Goal: Task Accomplishment & Management: Complete application form

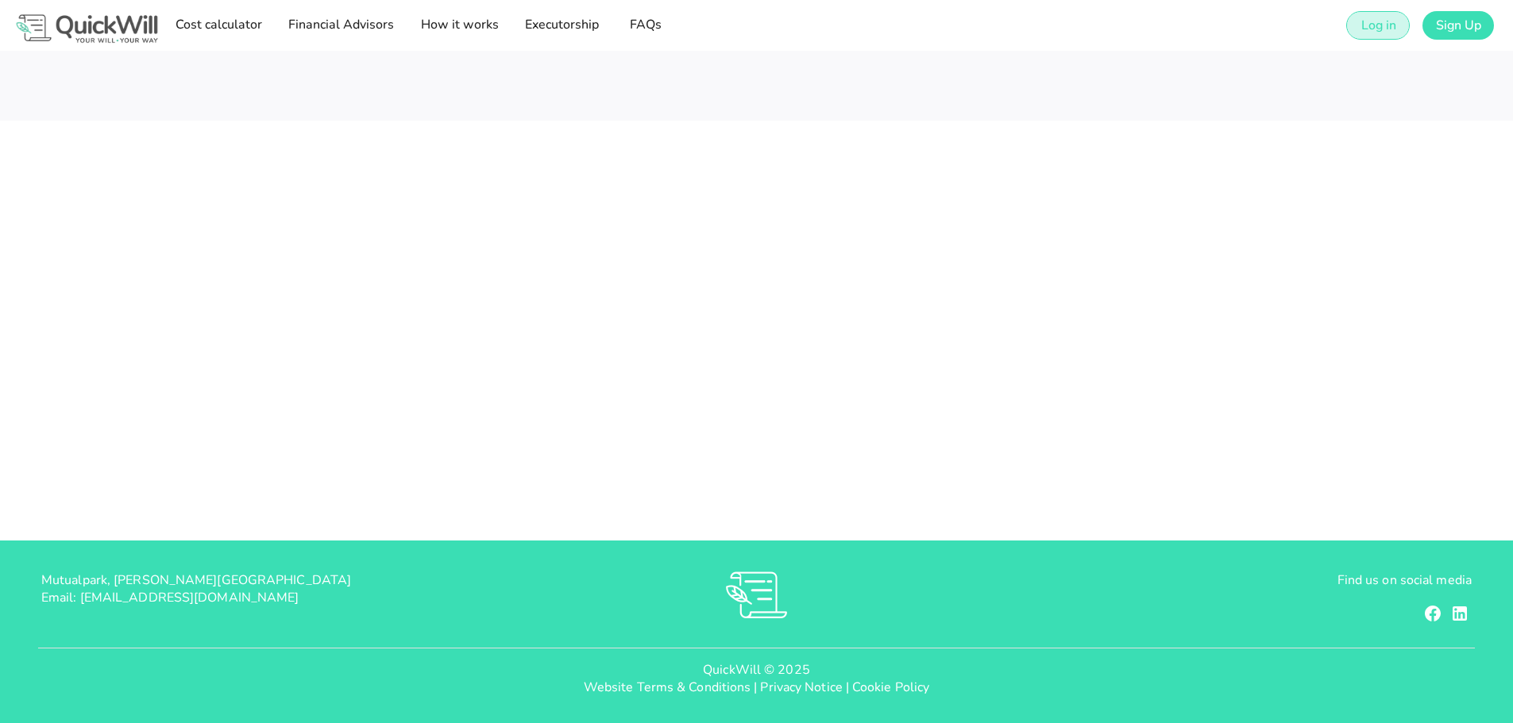
click at [1367, 21] on span "Log in" at bounding box center [1378, 25] width 36 height 17
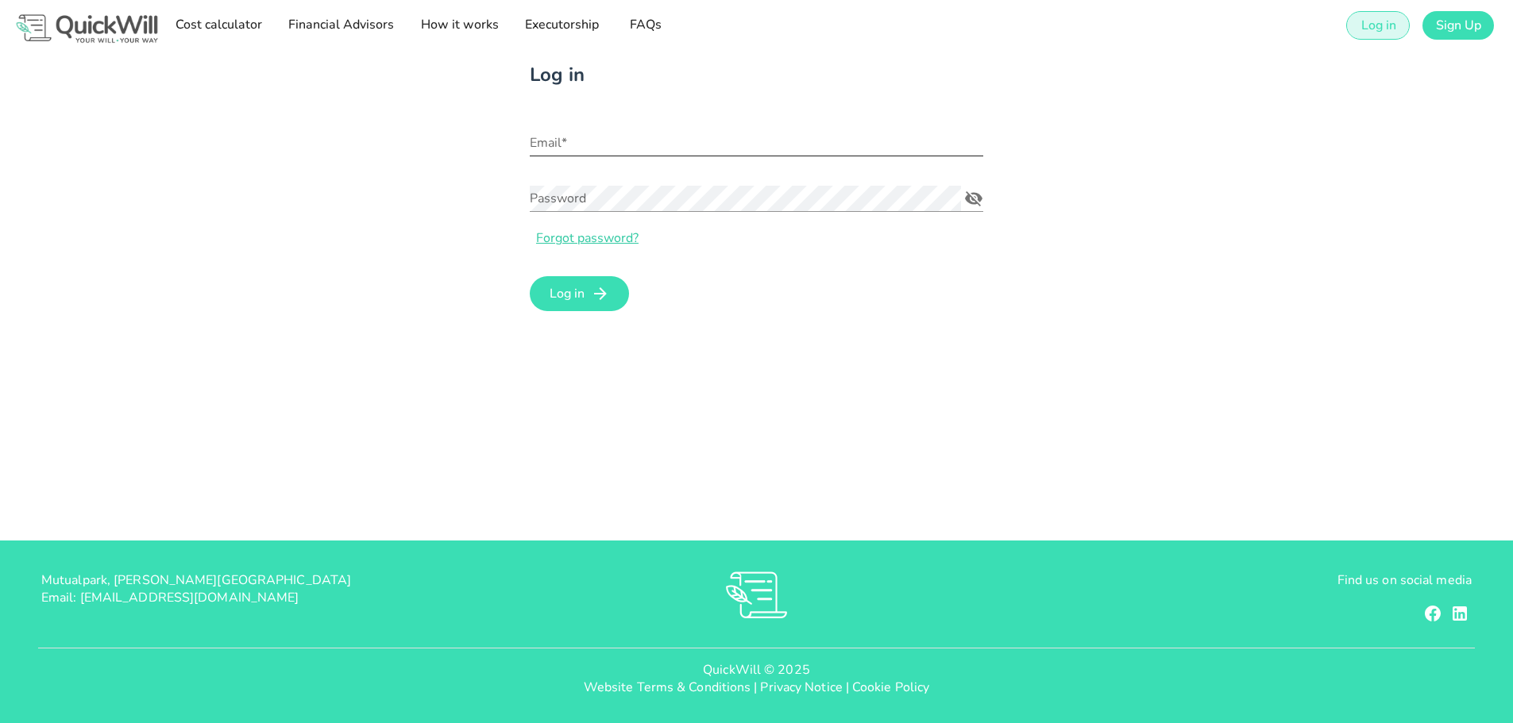
click at [705, 143] on input "Email*" at bounding box center [756, 142] width 453 height 25
type input "[PERSON_NAME][EMAIL_ADDRESS][DOMAIN_NAME]"
click at [580, 298] on span "Log in" at bounding box center [567, 293] width 36 height 17
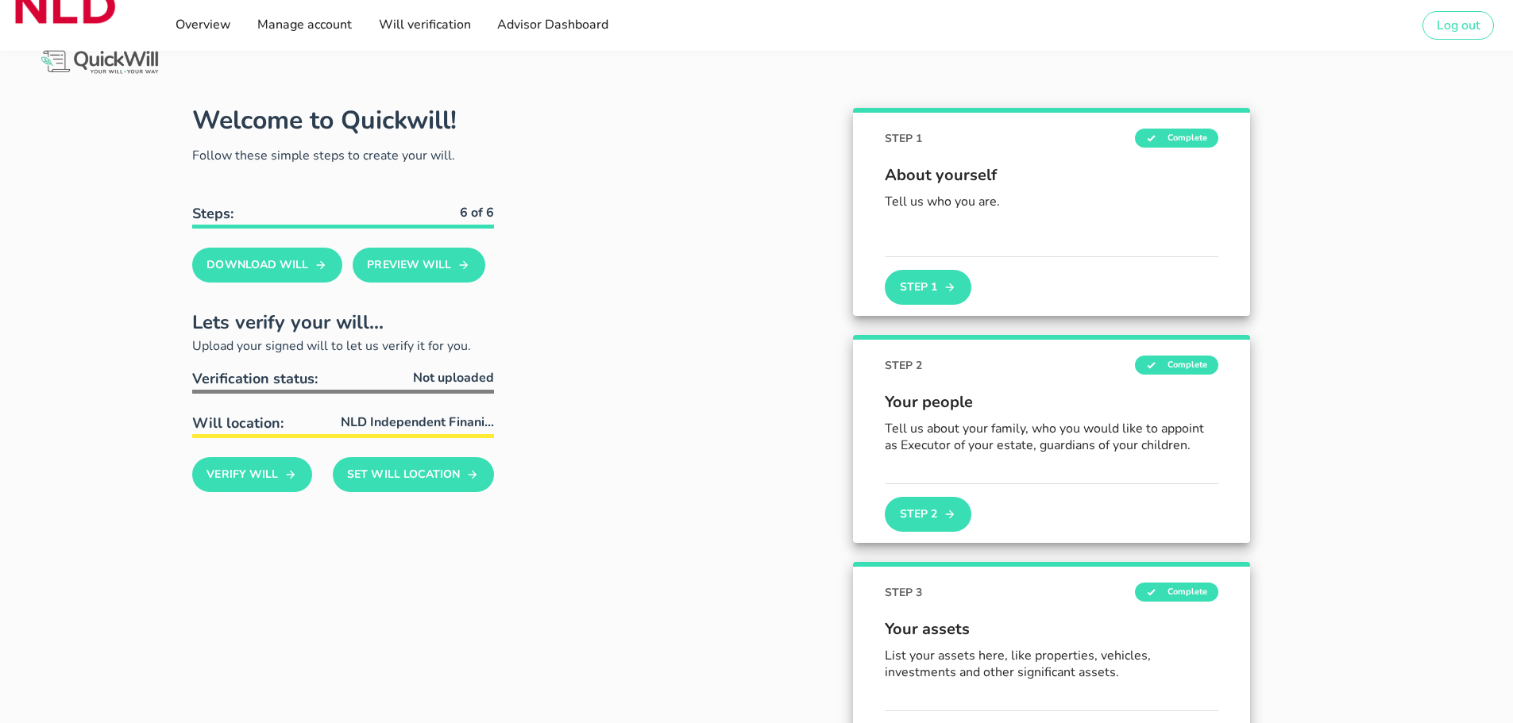
click at [710, 230] on div "STEP 1 Complete About yourself Tell us who you are. Step 1" at bounding box center [1052, 211] width 808 height 227
click at [291, 23] on span "Manage account" at bounding box center [303, 24] width 95 height 17
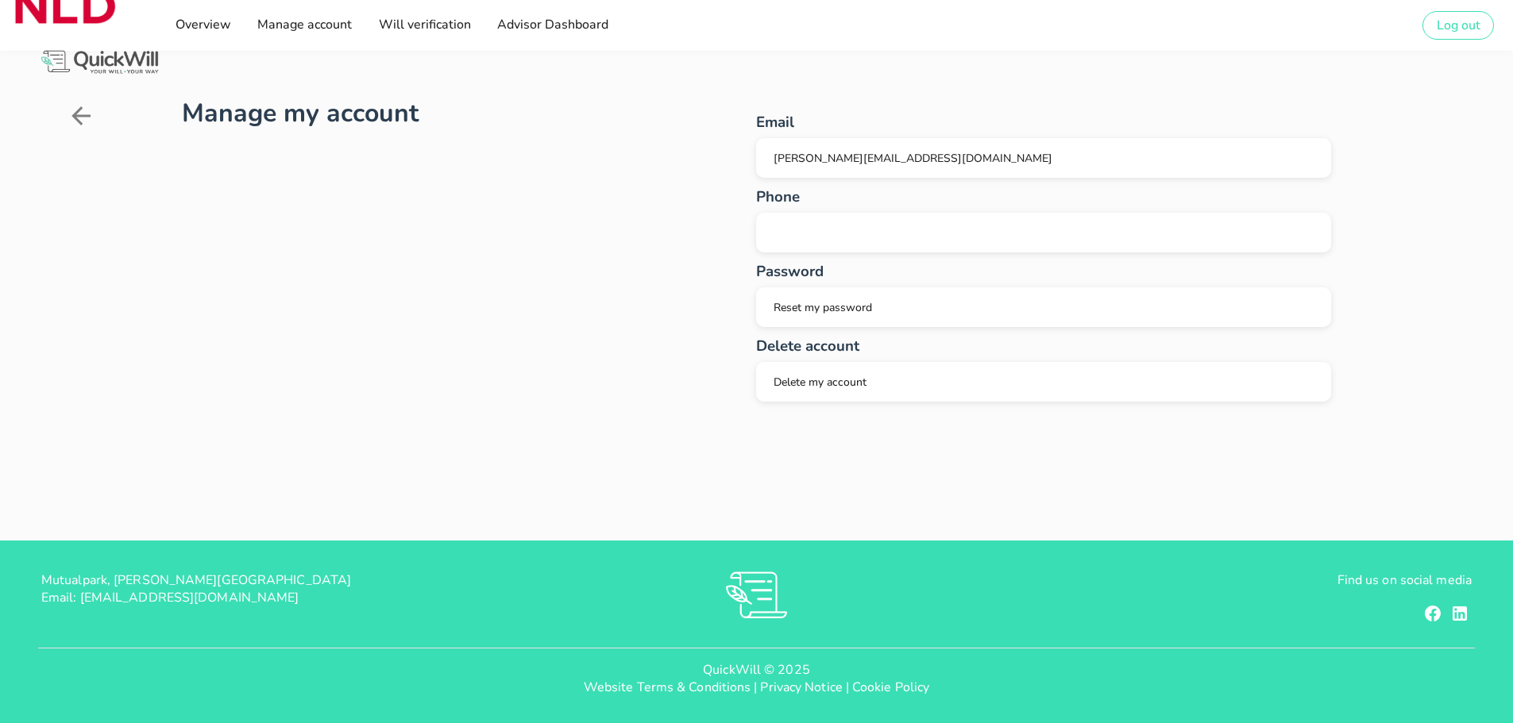
click at [77, 112] on icon at bounding box center [80, 115] width 19 height 19
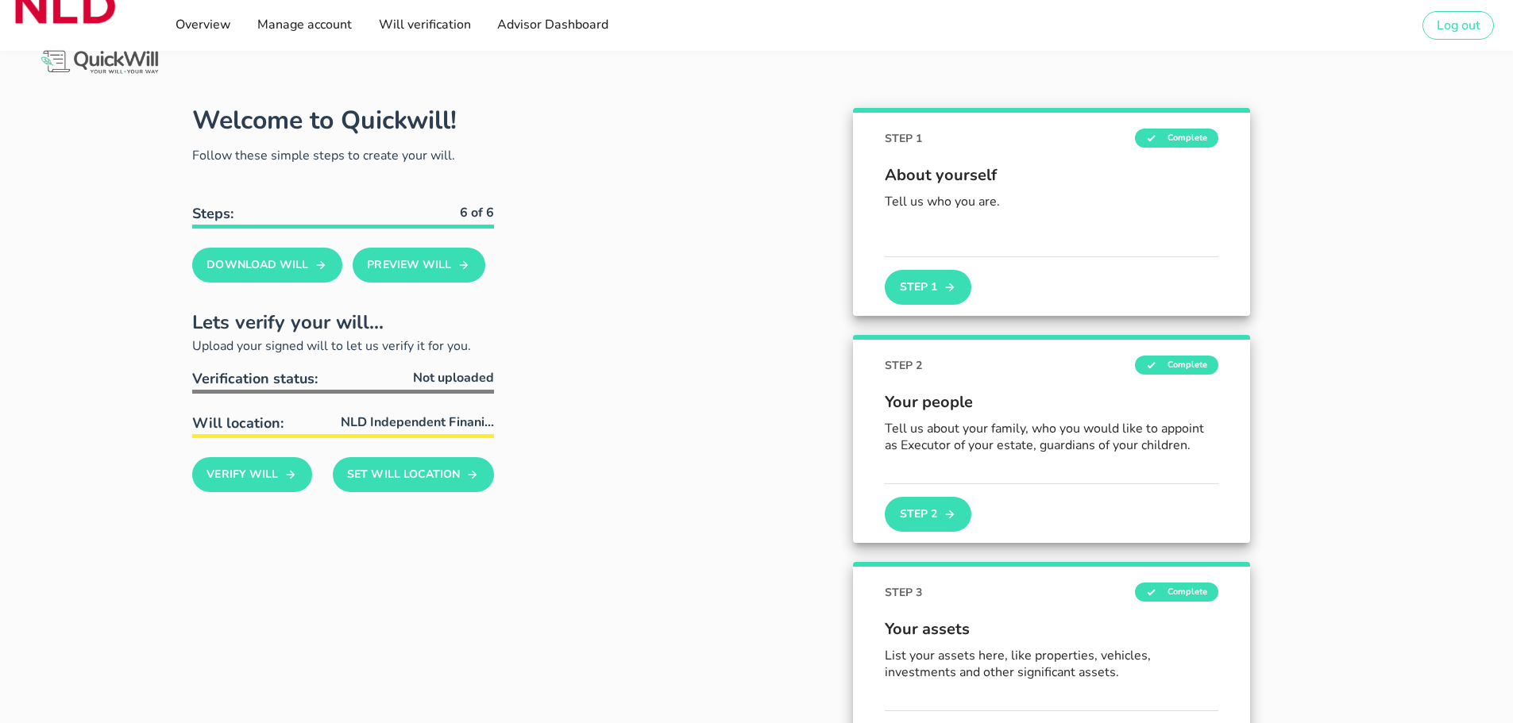
click at [675, 301] on div "STEP 1 Complete About yourself Tell us who you are. Step 1" at bounding box center [1052, 211] width 808 height 227
click at [561, 23] on span "Advisor Dashboard" at bounding box center [552, 24] width 112 height 17
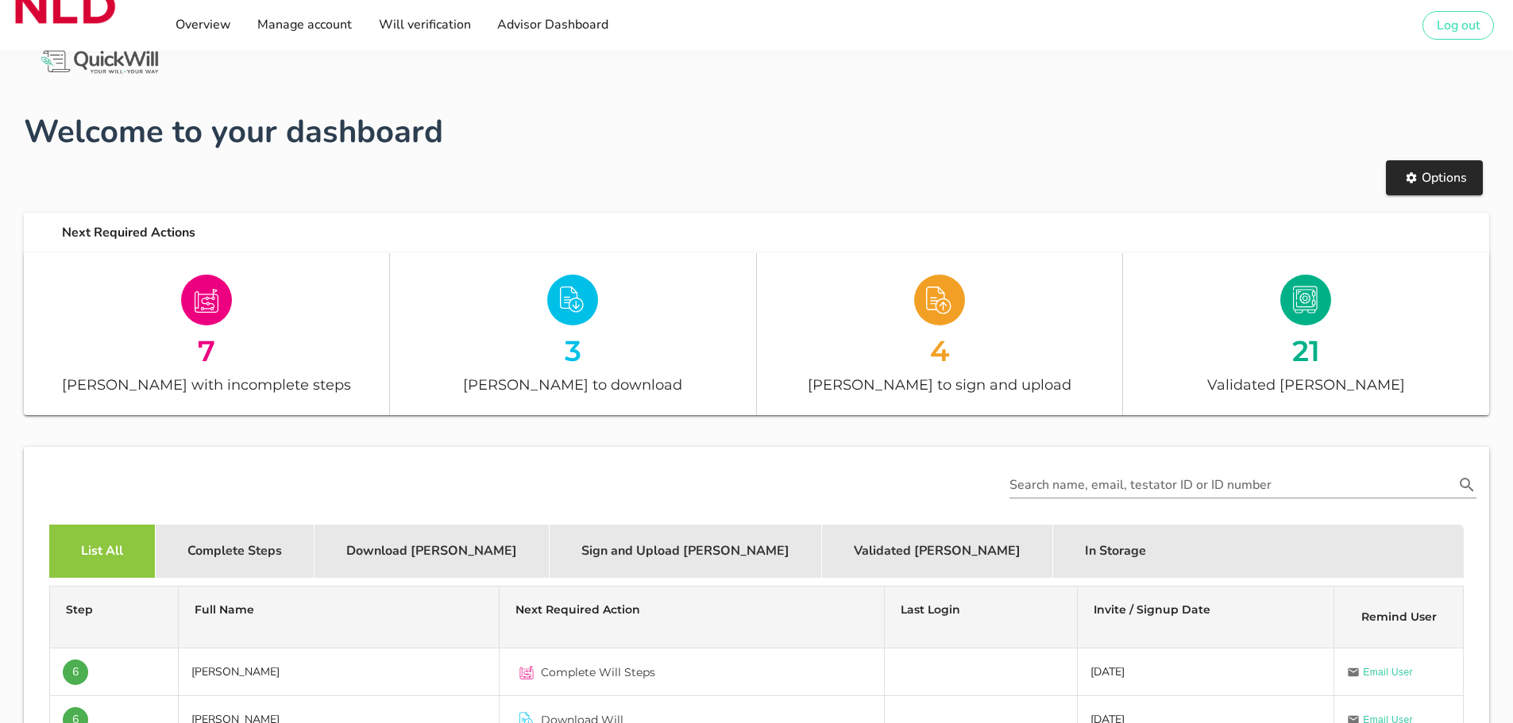
click at [32, 487] on div "Search name, email, testator ID or ID number" at bounding box center [756, 485] width 1459 height 71
click at [617, 475] on div "Search name, email, testator ID or ID number" at bounding box center [756, 485] width 1459 height 71
click at [535, 483] on div "Search name, email, testator ID or ID number" at bounding box center [756, 485] width 1459 height 71
click at [1431, 177] on span "Options" at bounding box center [1434, 177] width 65 height 17
click at [54, 469] on div "Search name, email, testator ID or ID number" at bounding box center [756, 485] width 1459 height 71
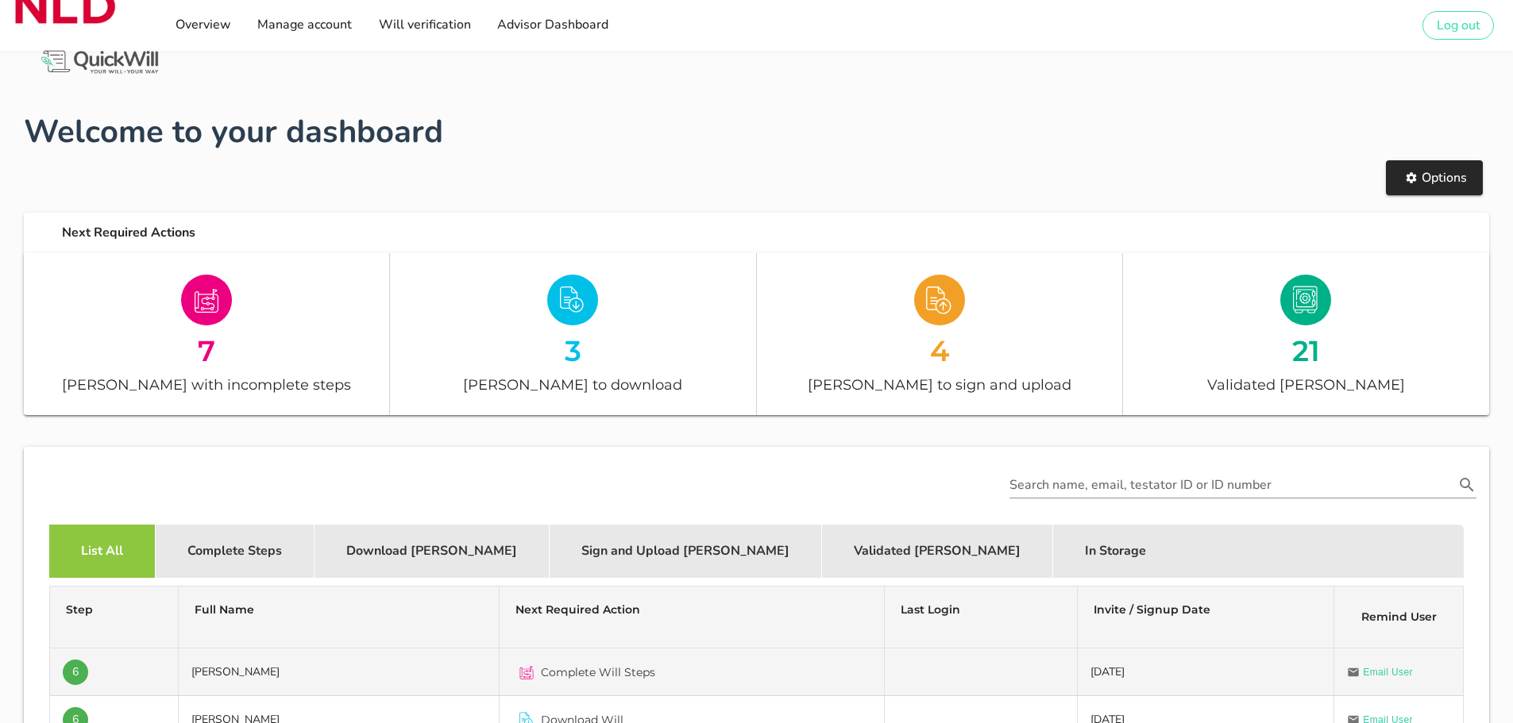
click at [594, 670] on span "Complete Will Steps" at bounding box center [598, 673] width 114 height 16
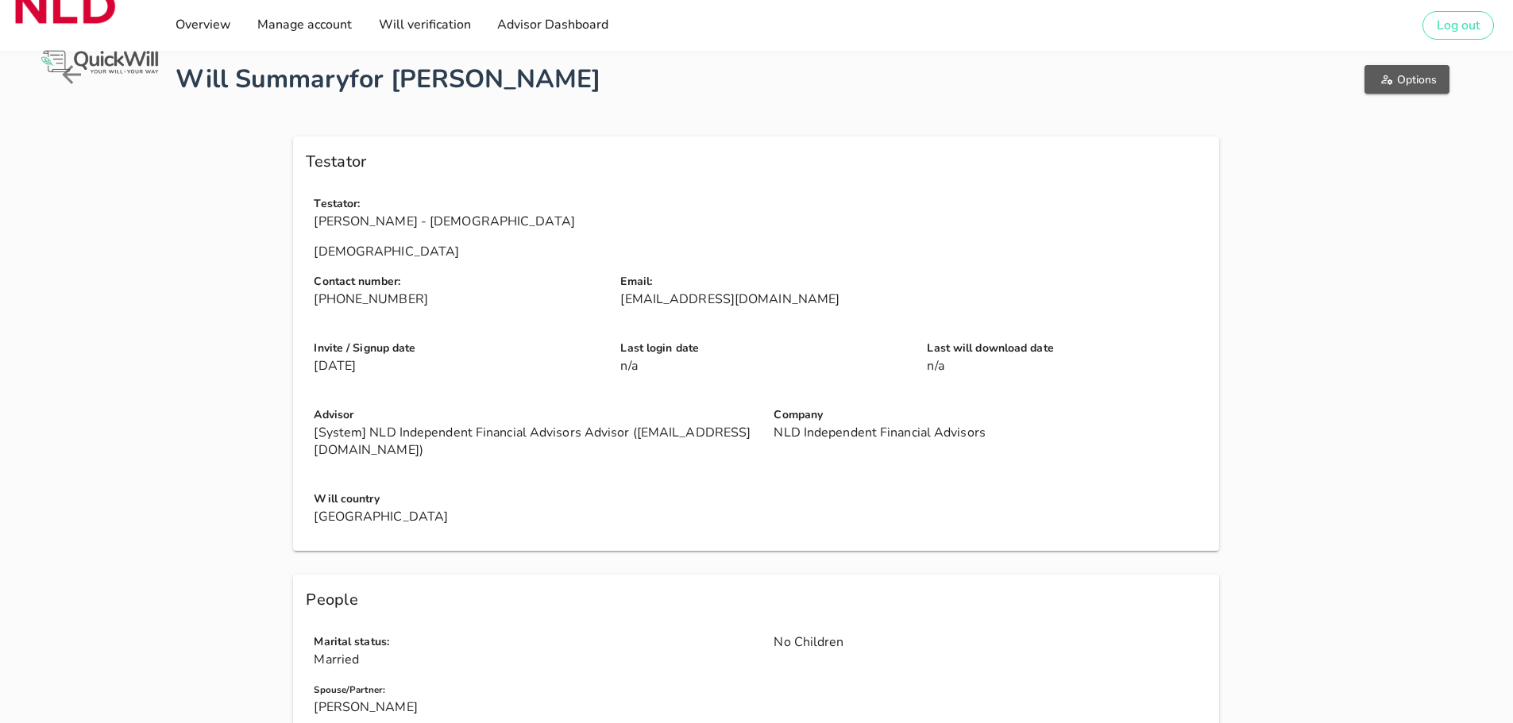
click at [1401, 76] on span "Options" at bounding box center [1407, 79] width 60 height 15
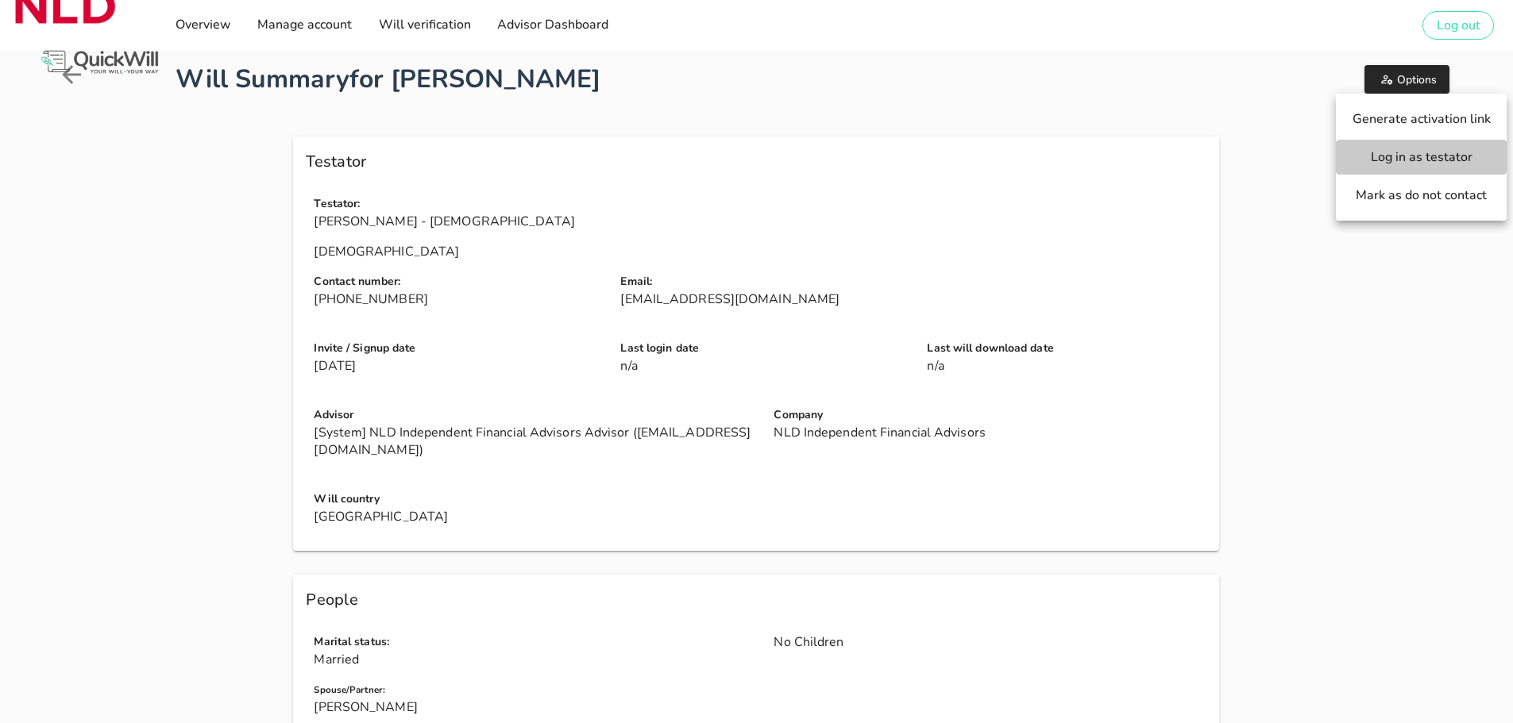
click at [1406, 155] on span "Log in as testator" at bounding box center [1421, 156] width 139 height 17
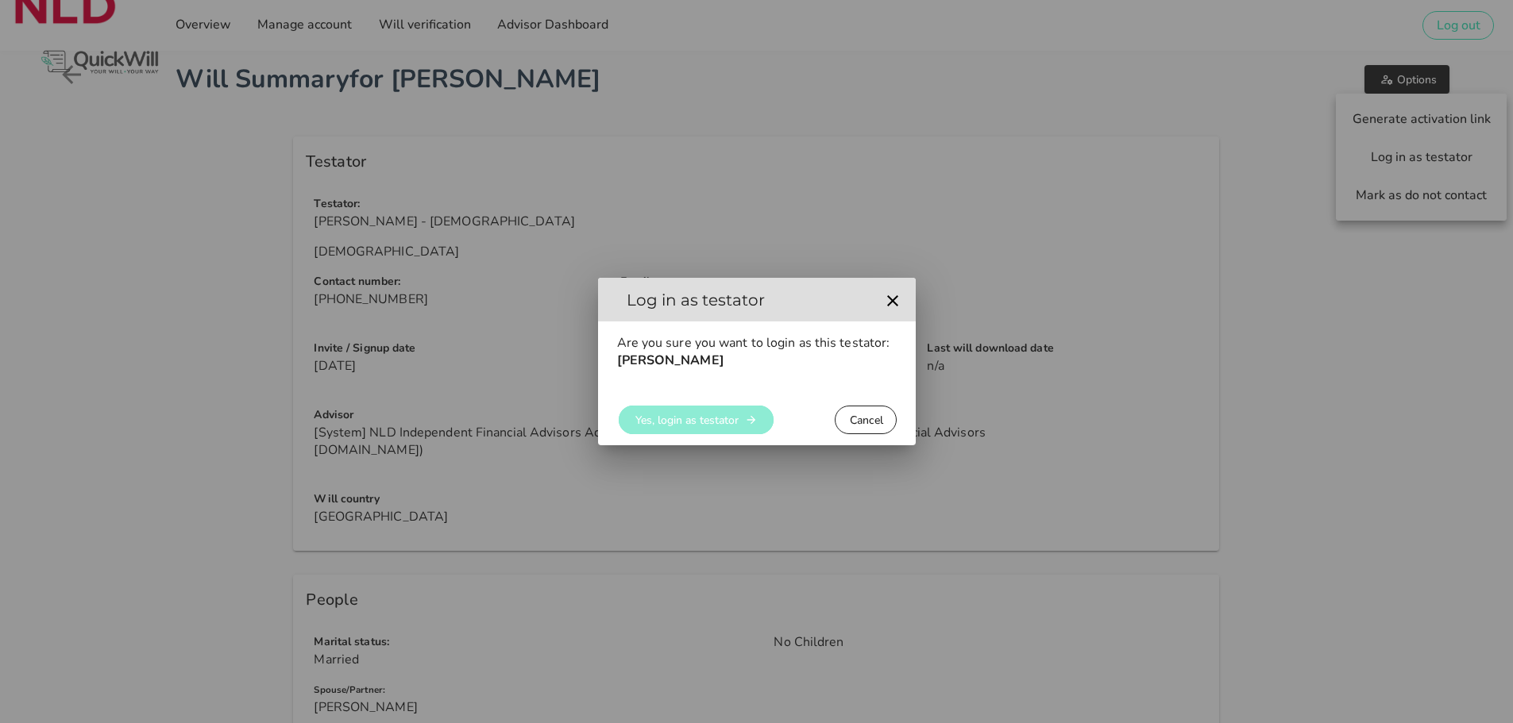
click at [713, 418] on span "Yes, login as testator" at bounding box center [686, 420] width 104 height 15
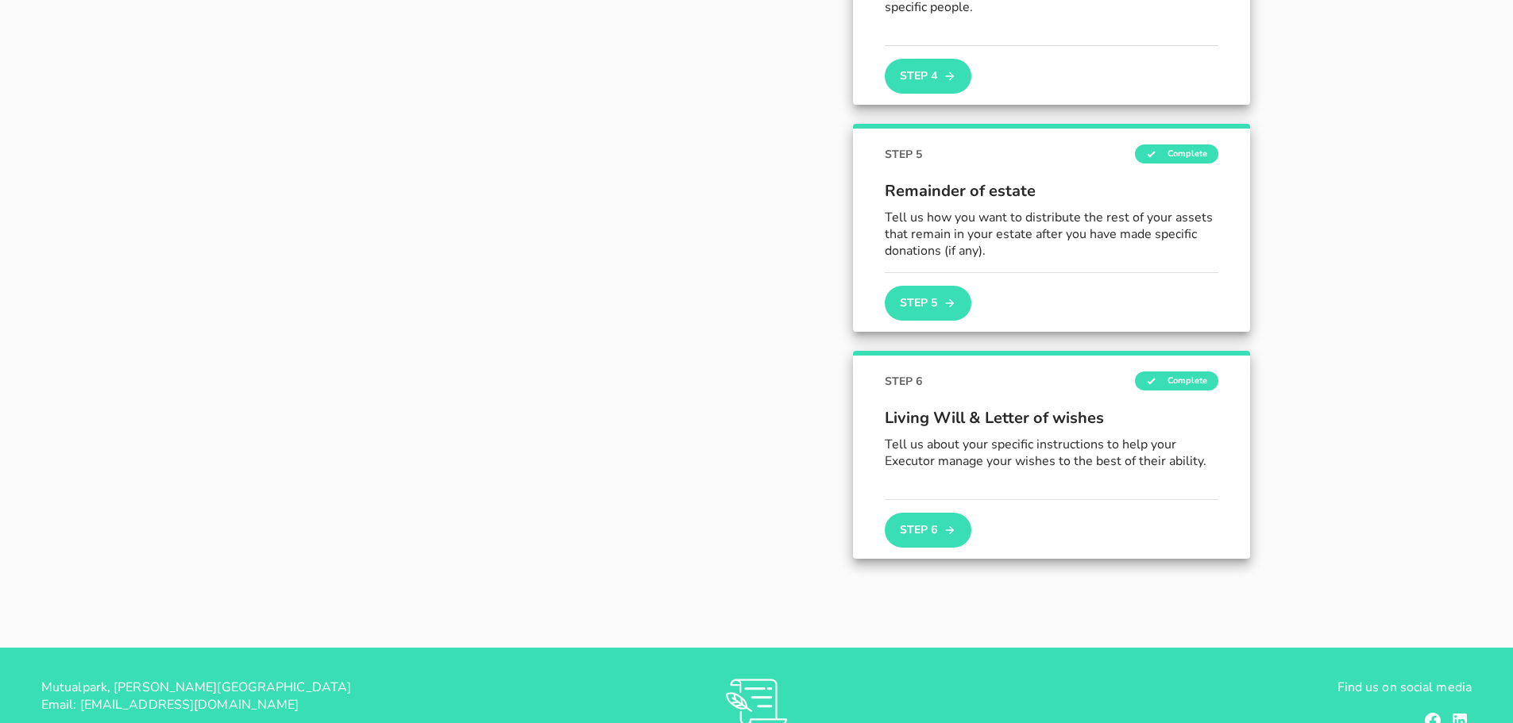
scroll to position [951, 0]
click at [923, 526] on button "Step 6" at bounding box center [928, 529] width 86 height 35
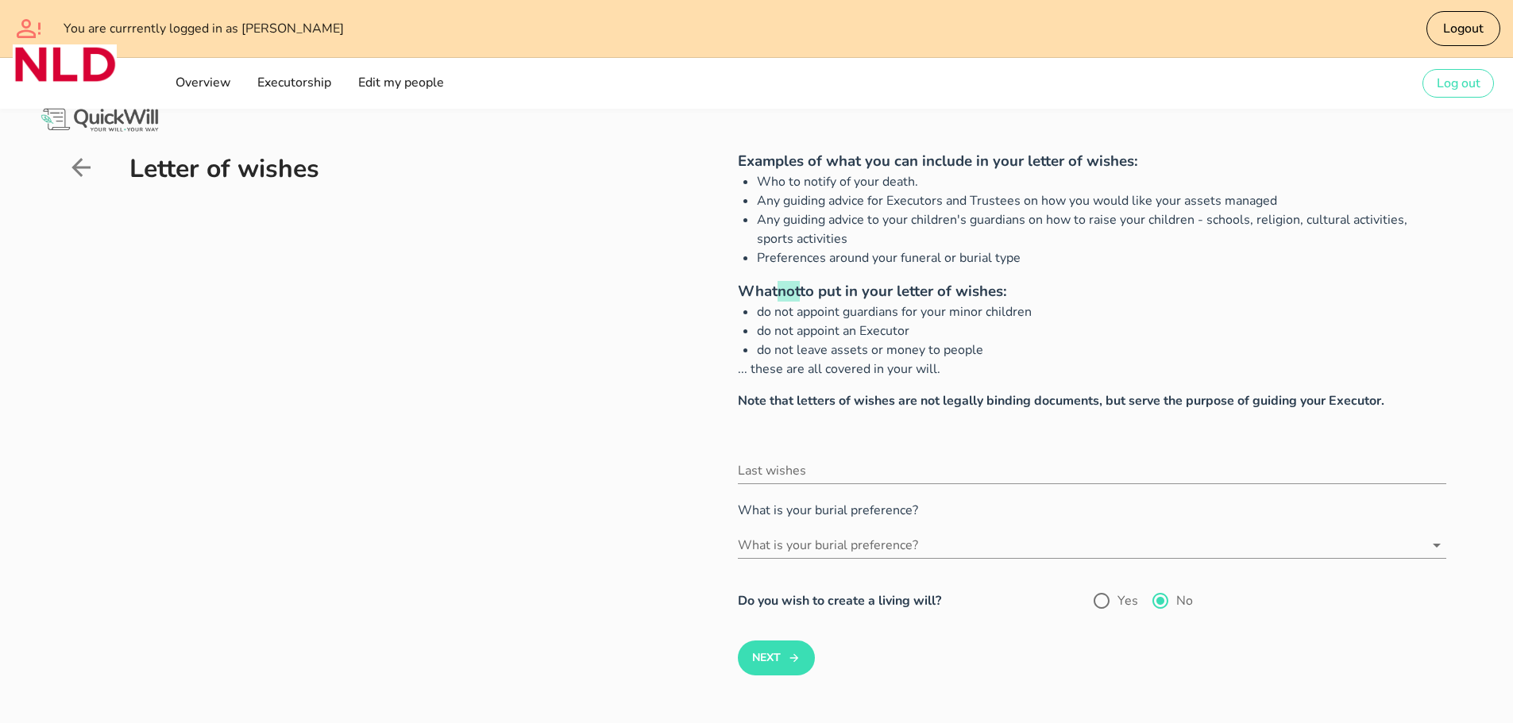
click at [592, 378] on div "Letter of wishes" at bounding box center [354, 432] width 575 height 564
click at [83, 166] on icon at bounding box center [81, 167] width 29 height 29
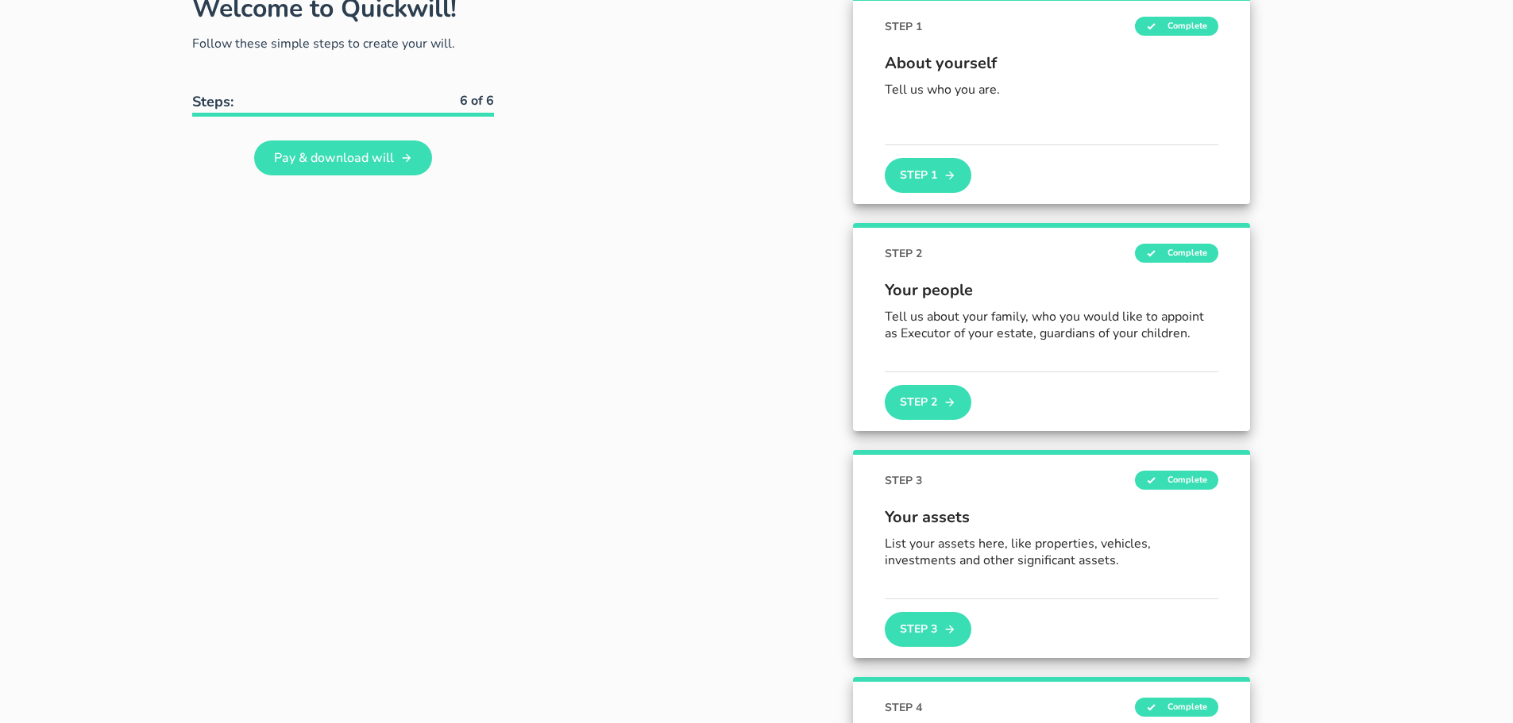
scroll to position [169, 0]
click at [931, 408] on button "Step 2" at bounding box center [928, 403] width 86 height 35
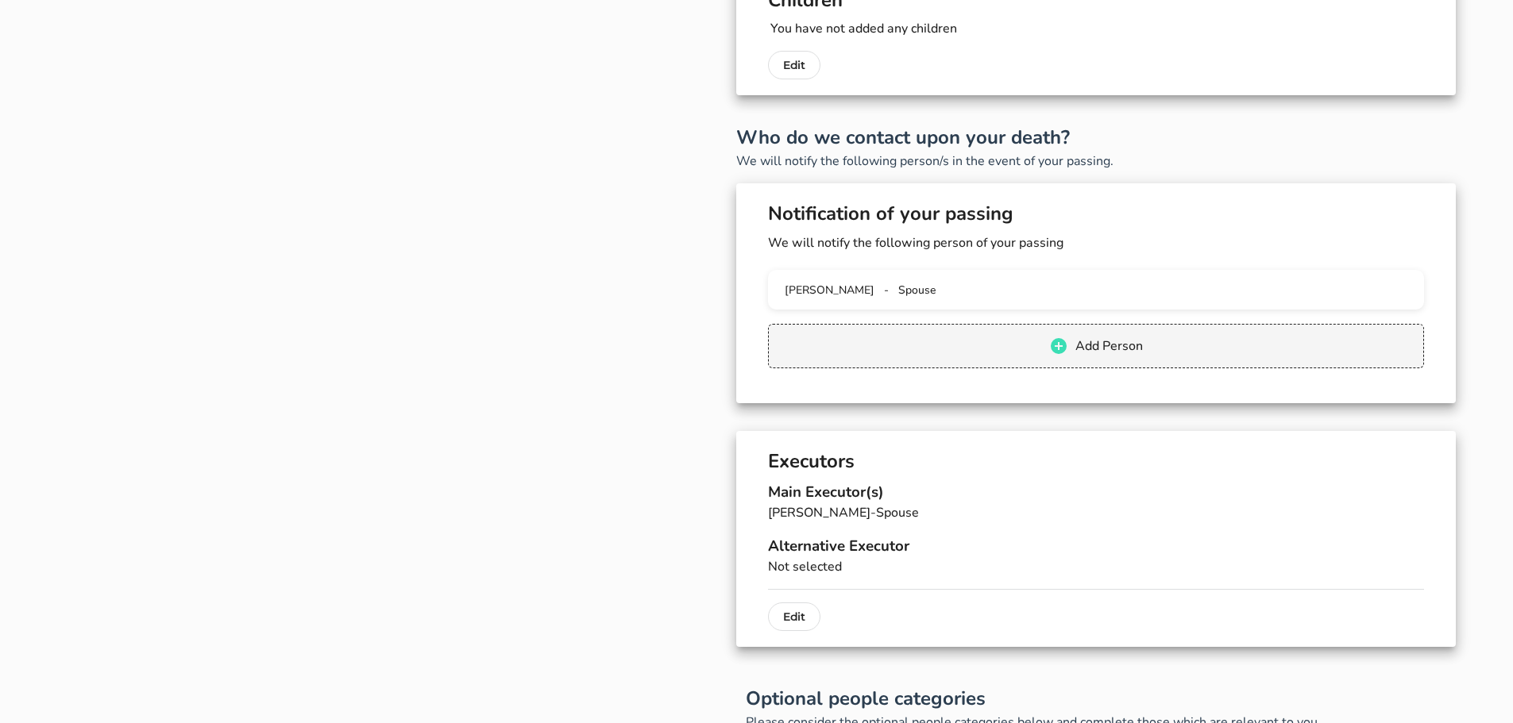
scroll to position [395, 0]
click at [791, 615] on p "Edit" at bounding box center [794, 616] width 22 height 19
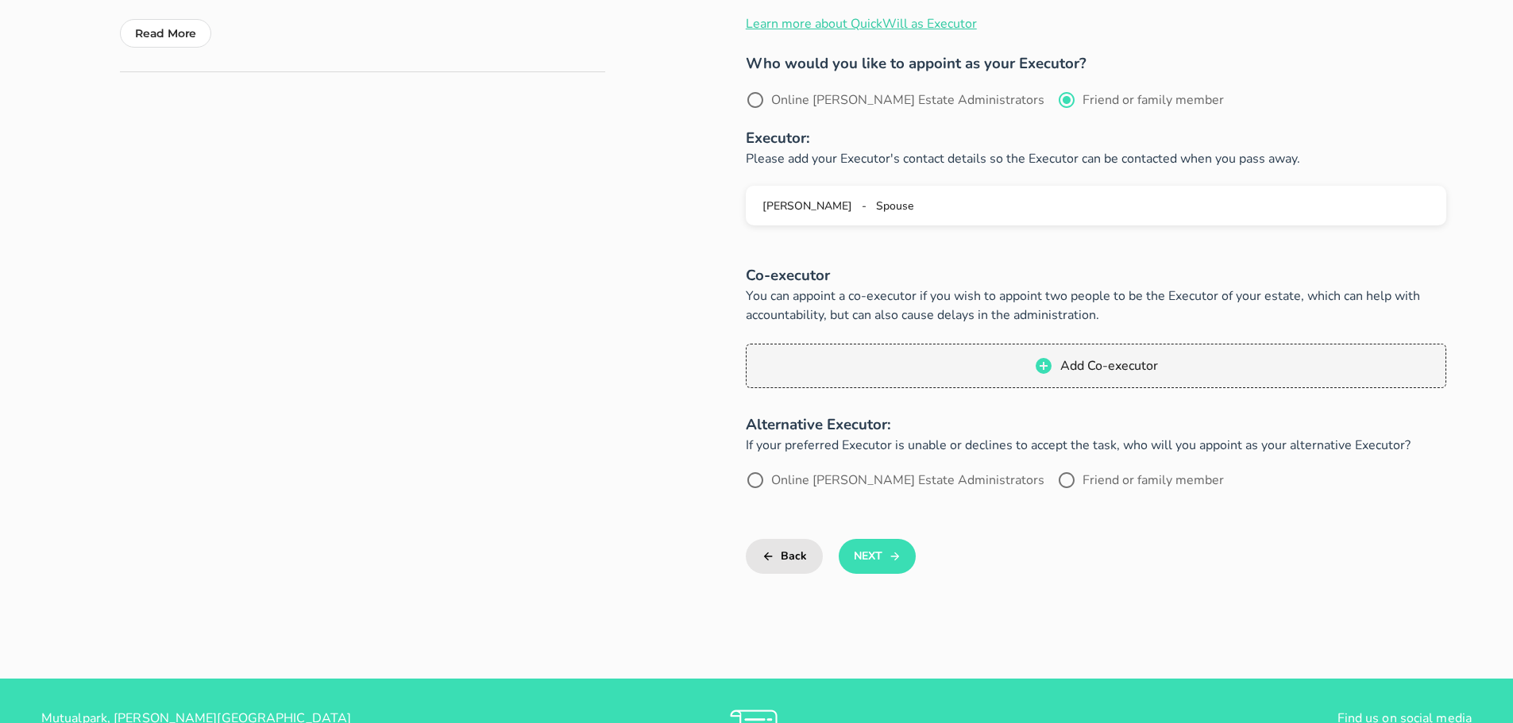
scroll to position [556, 0]
click at [717, 364] on div "Appoint the Executor of your estate What is an Executor? An Executor is the com…" at bounding box center [1048, 108] width 816 height 1046
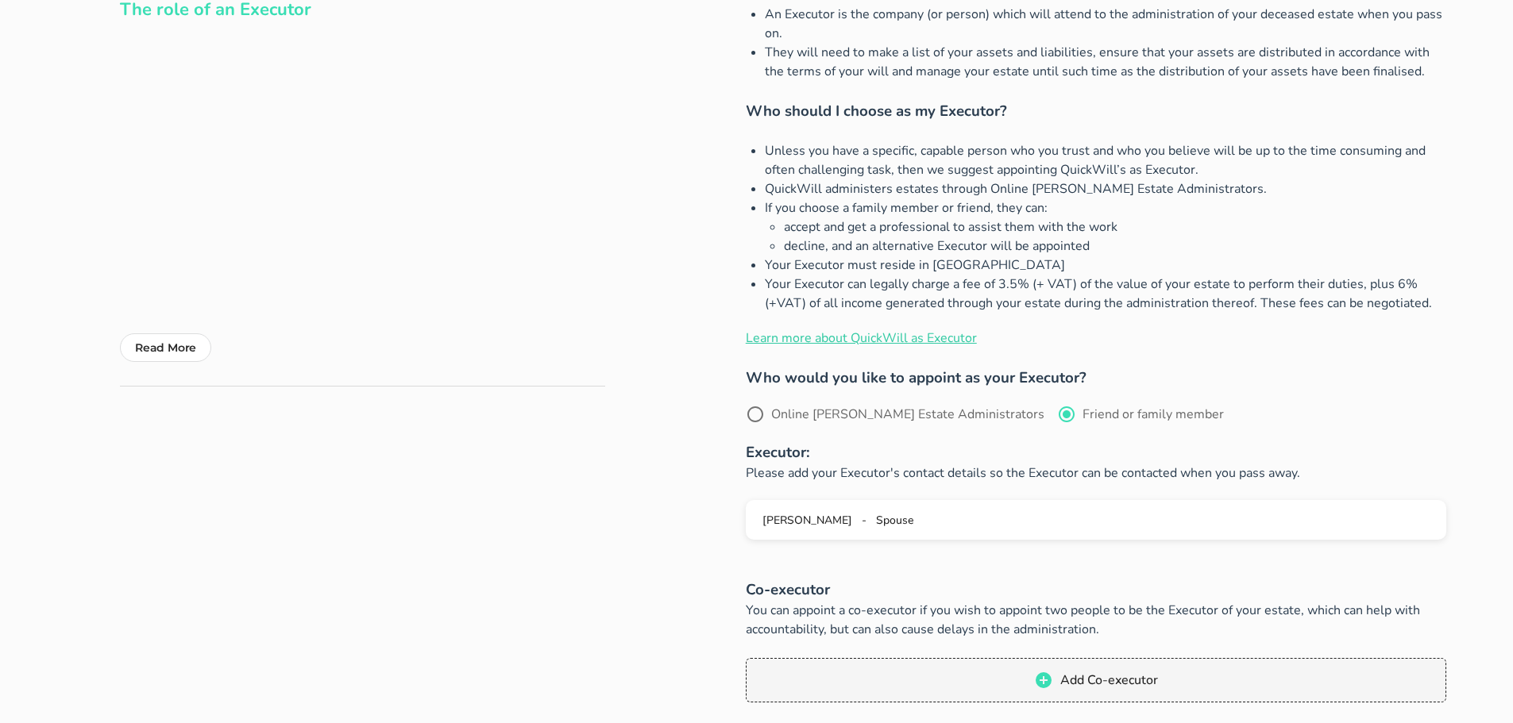
scroll to position [240, 0]
click at [848, 341] on link "Learn more about QuickWill as Executor" at bounding box center [861, 338] width 231 height 17
click at [823, 336] on link "Learn more about QuickWill as Executor" at bounding box center [861, 338] width 231 height 17
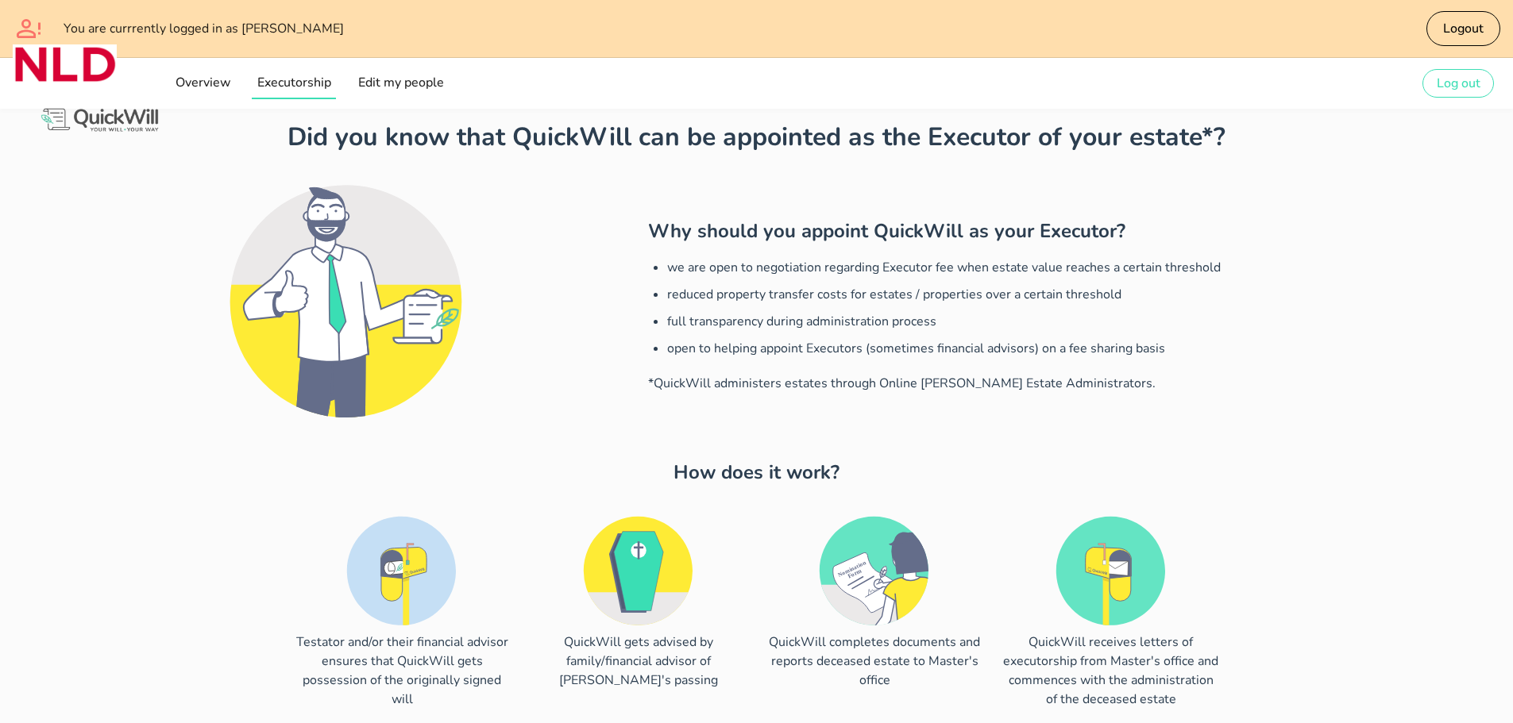
click at [278, 80] on span "Executorship" at bounding box center [293, 82] width 75 height 17
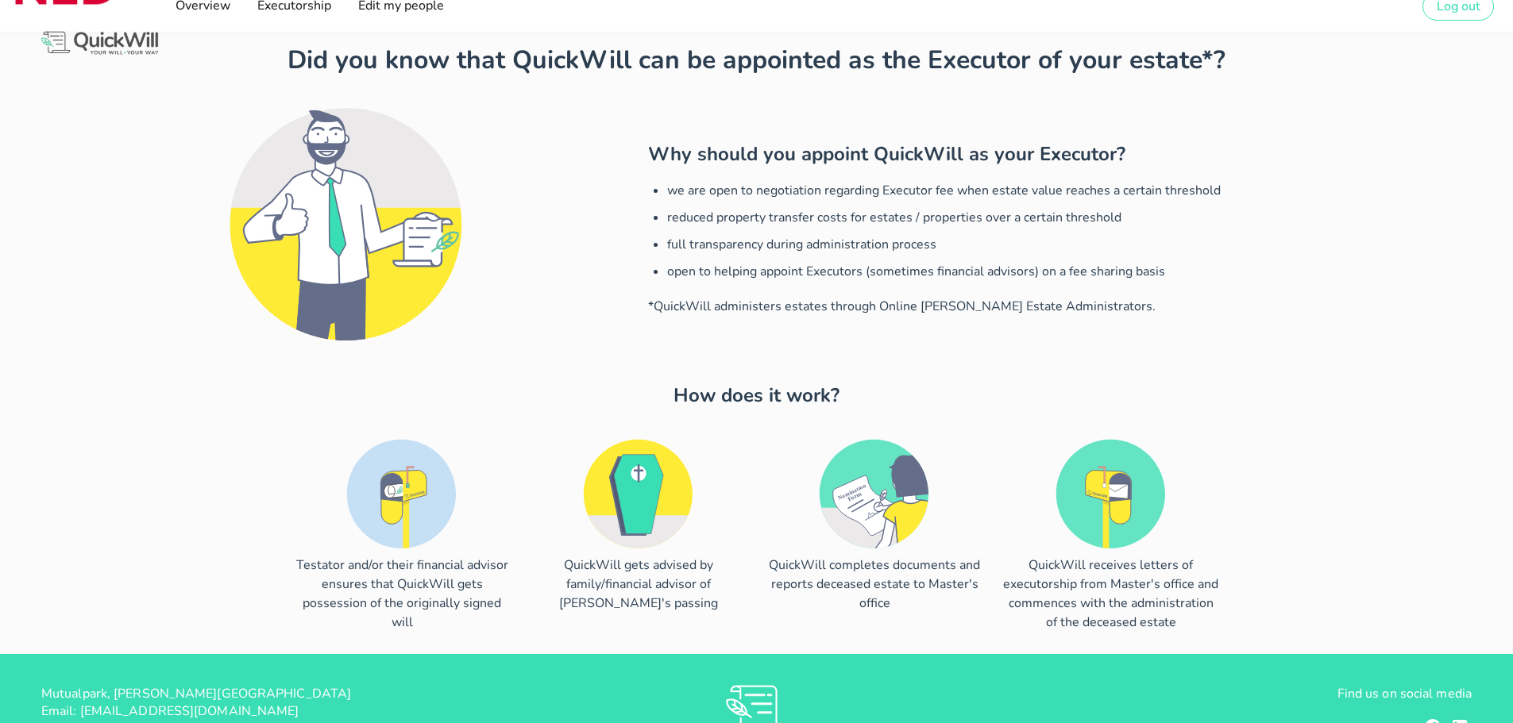
scroll to position [78, 0]
drag, startPoint x: 1130, startPoint y: 313, endPoint x: 630, endPoint y: 182, distance: 517.2
click at [630, 182] on div "Why should you appoint QuickWill as your Executor? we are open to negotiation r…" at bounding box center [756, 228] width 1417 height 280
click at [584, 243] on div at bounding box center [343, 228] width 591 height 280
drag, startPoint x: 1095, startPoint y: 314, endPoint x: 623, endPoint y: 156, distance: 498.5
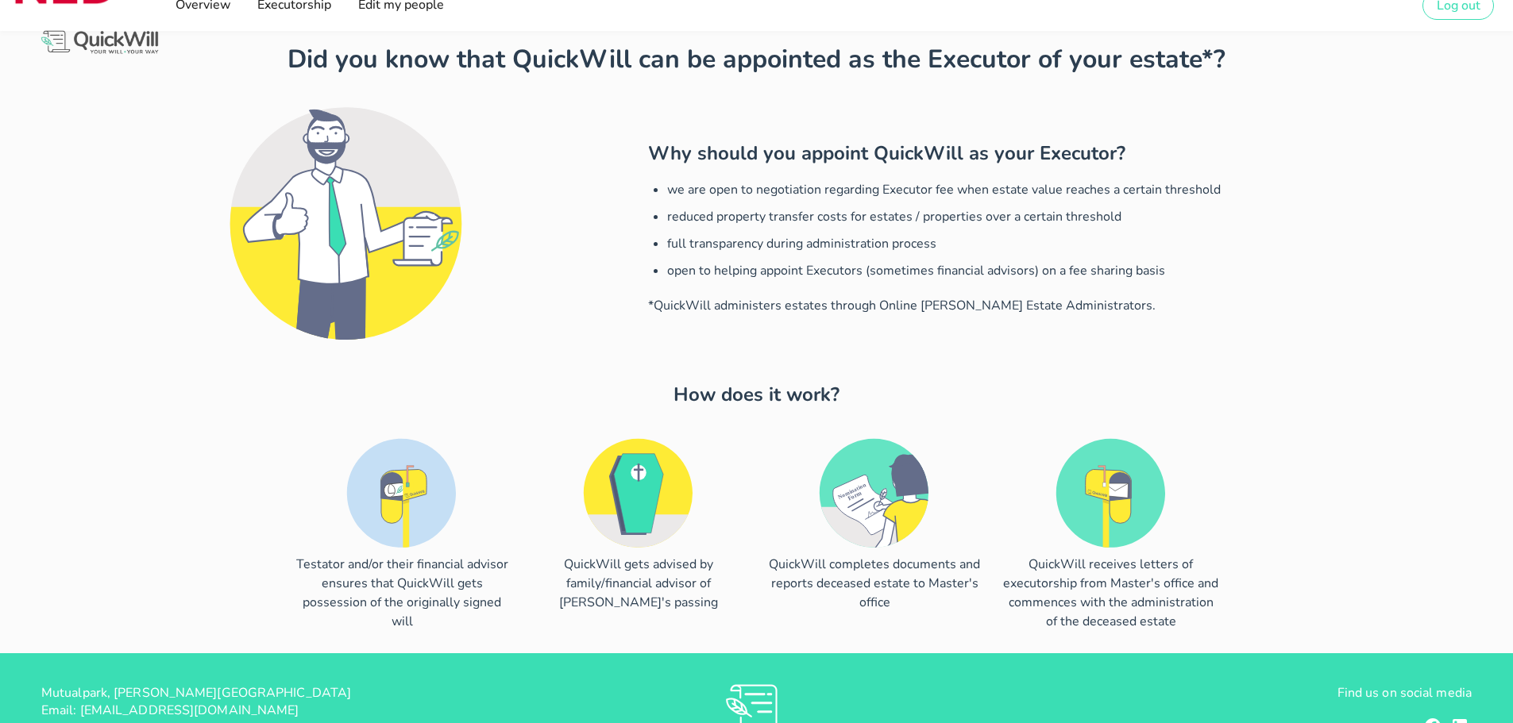
click at [623, 156] on div "Why should you appoint QuickWill as your Executor? we are open to negotiation r…" at bounding box center [756, 228] width 1417 height 280
click at [580, 310] on div at bounding box center [343, 228] width 591 height 280
